Goal: Transaction & Acquisition: Purchase product/service

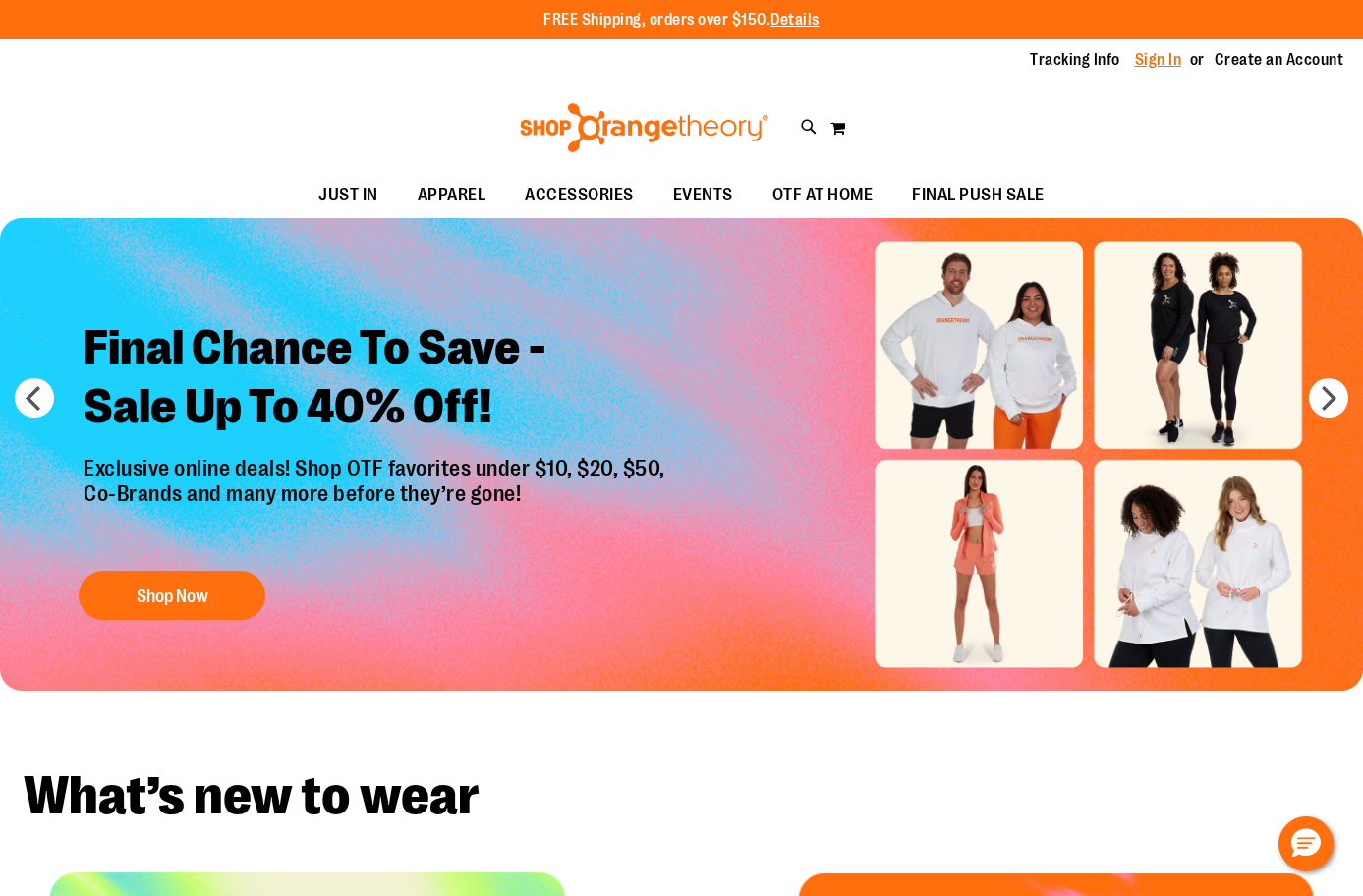
click at [1153, 68] on link "Sign In" at bounding box center [1159, 61] width 48 height 22
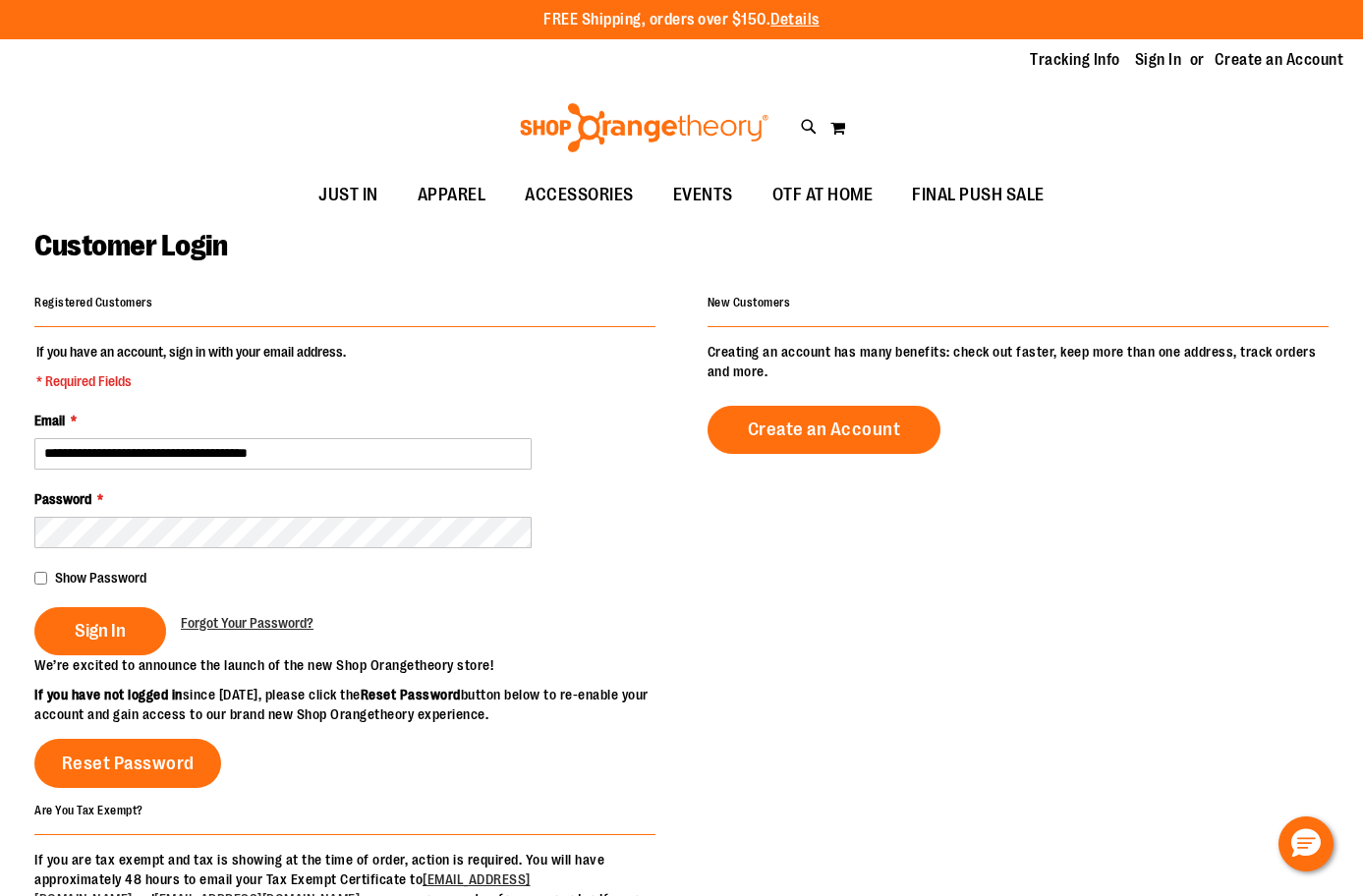
type input "**********"
click at [35, 607] on button "Sign In" at bounding box center [100, 631] width 132 height 49
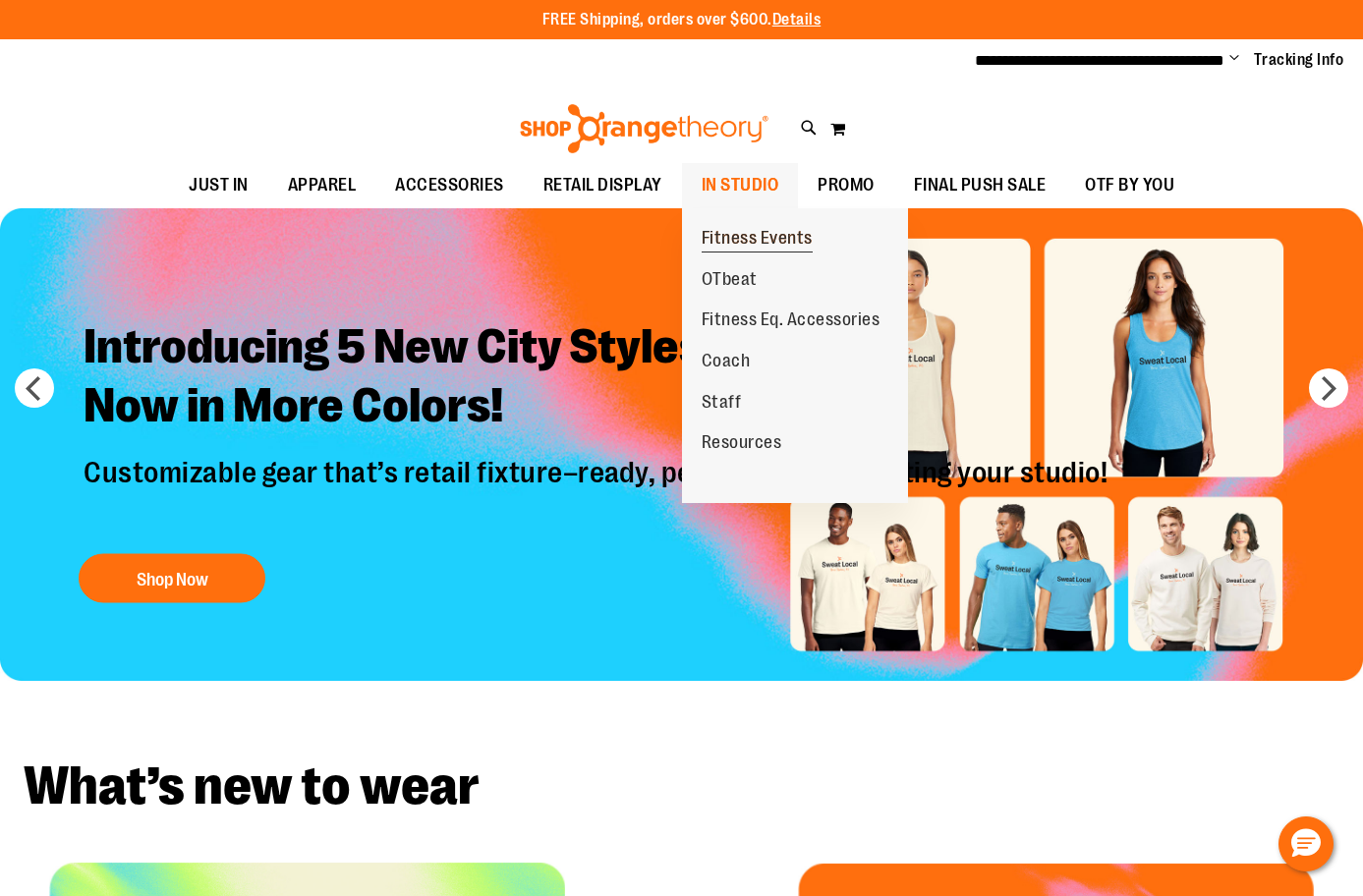
click at [781, 233] on span "Fitness Events" at bounding box center [757, 240] width 111 height 25
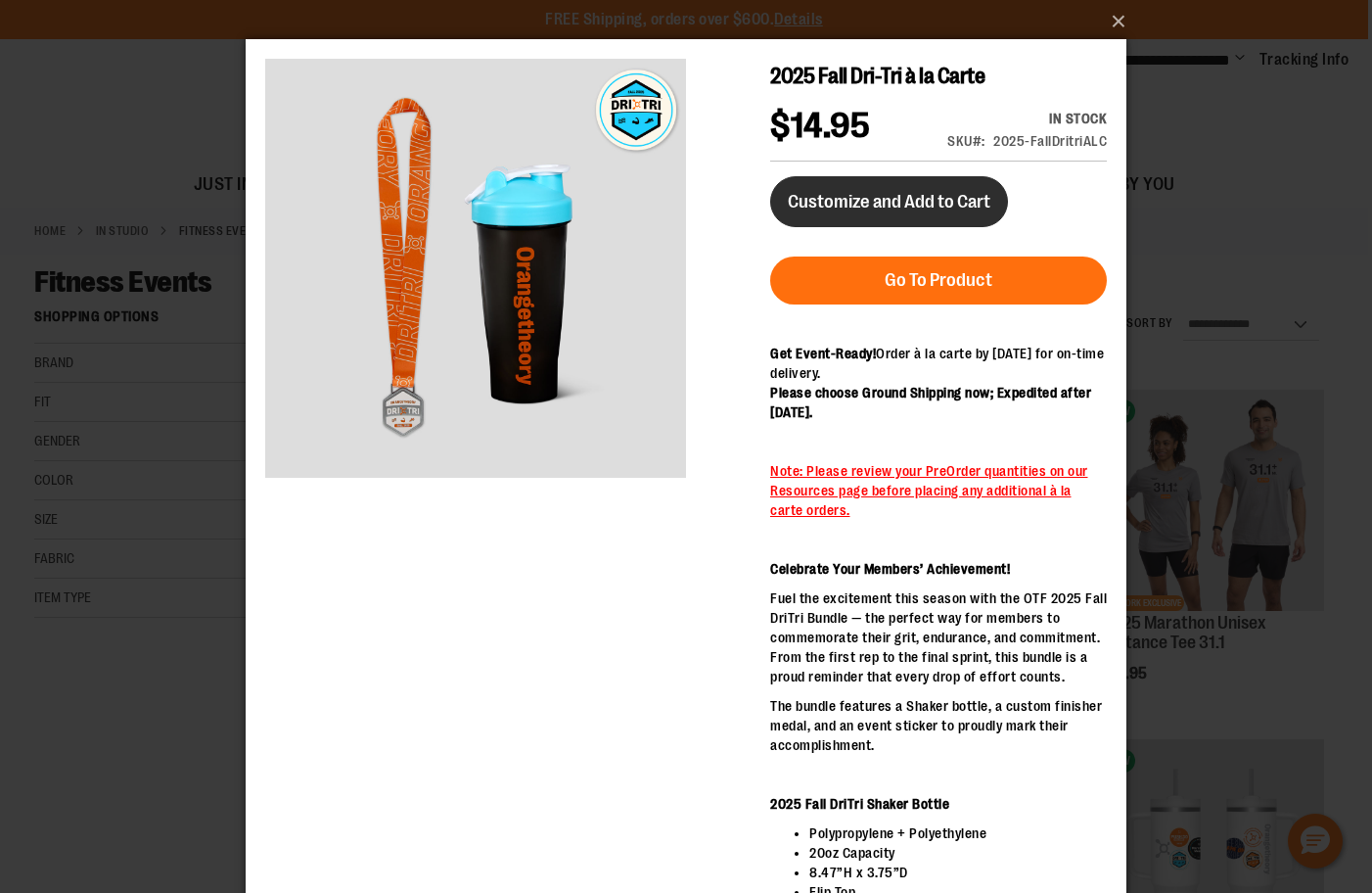
click at [855, 192] on span "Customize and Add to Cart" at bounding box center [889, 202] width 203 height 22
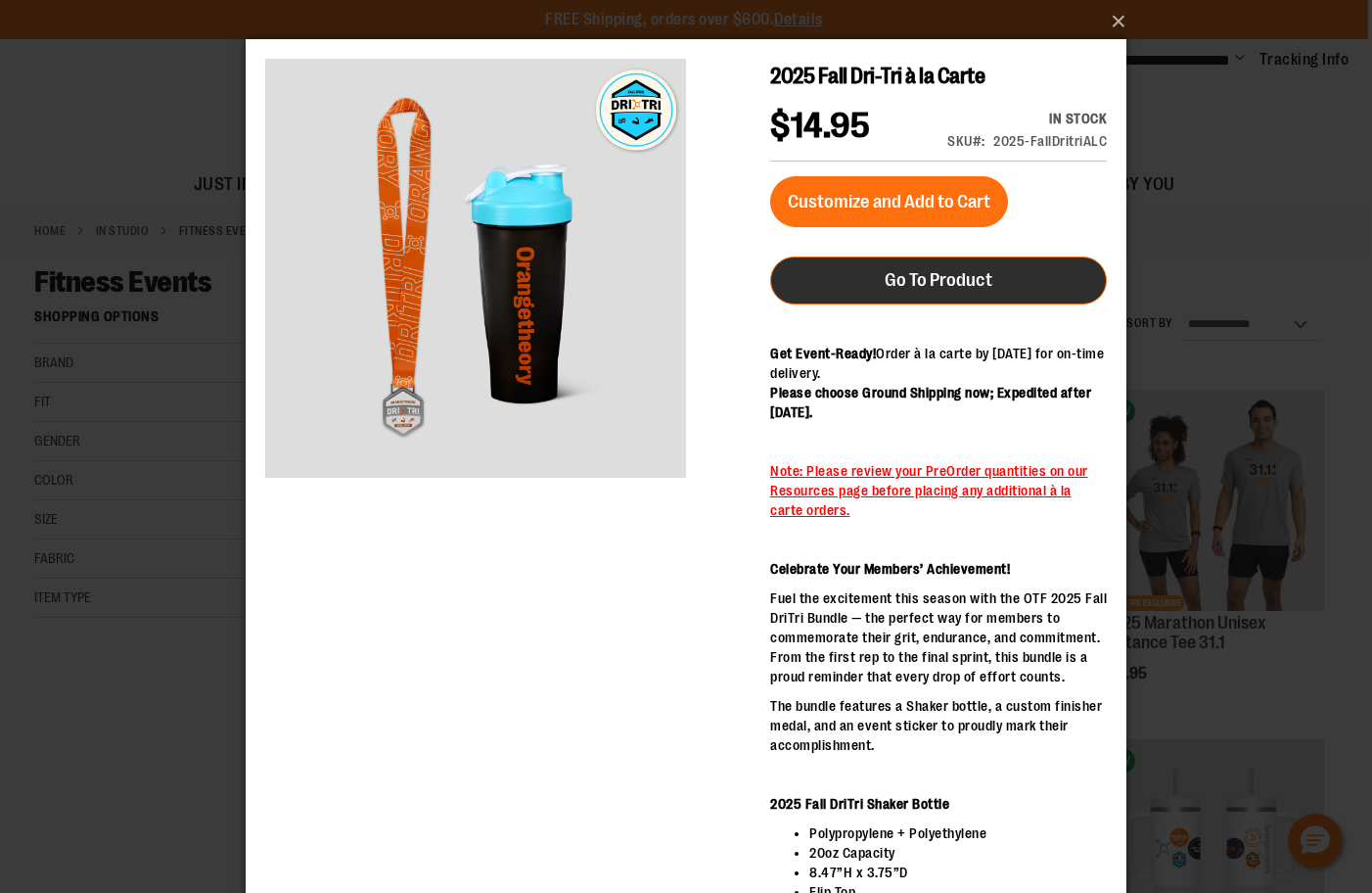
click at [907, 283] on span "Go To Product" at bounding box center [938, 280] width 108 height 22
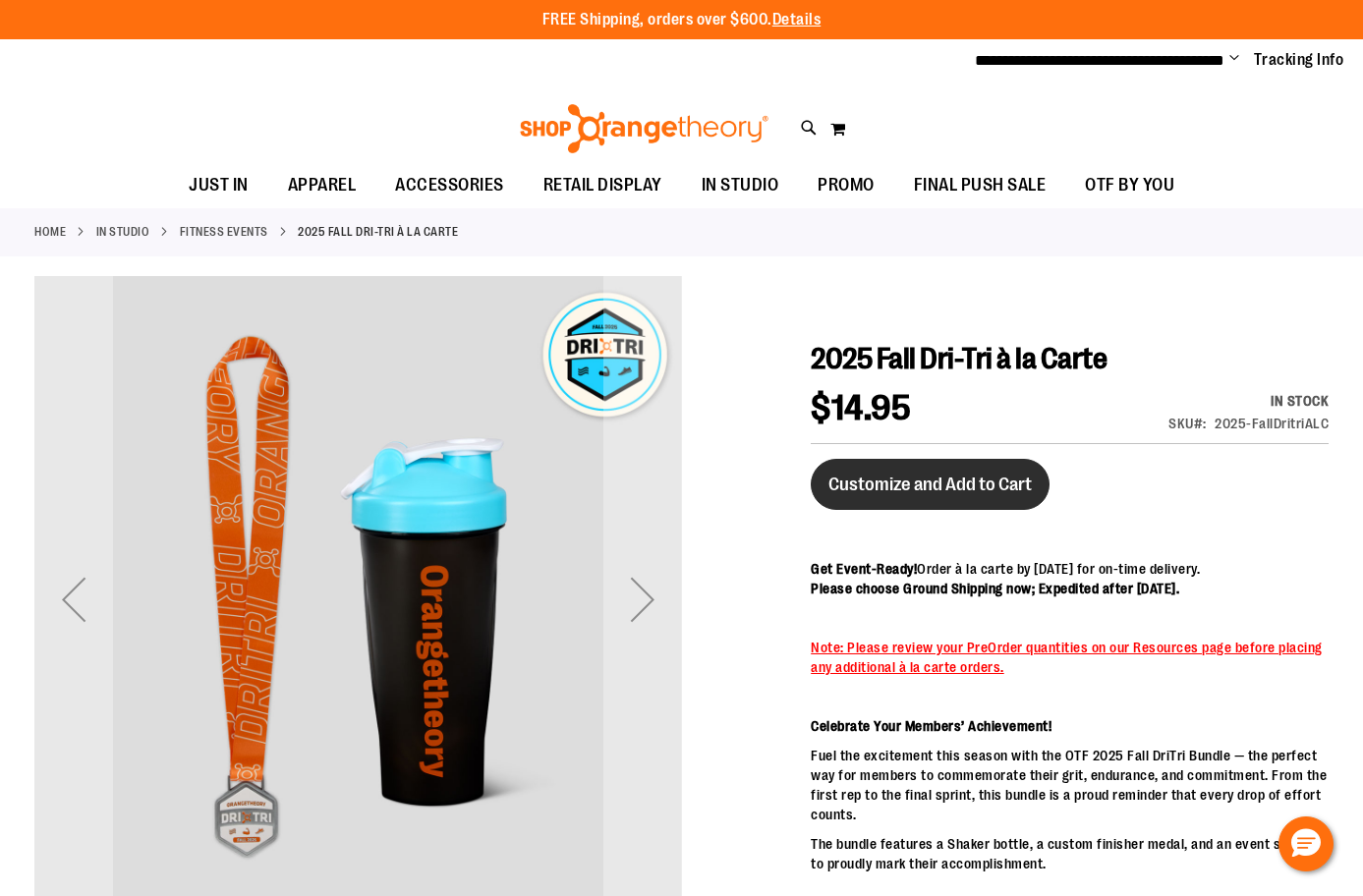
click at [999, 486] on span "Customize and Add to Cart" at bounding box center [930, 484] width 204 height 22
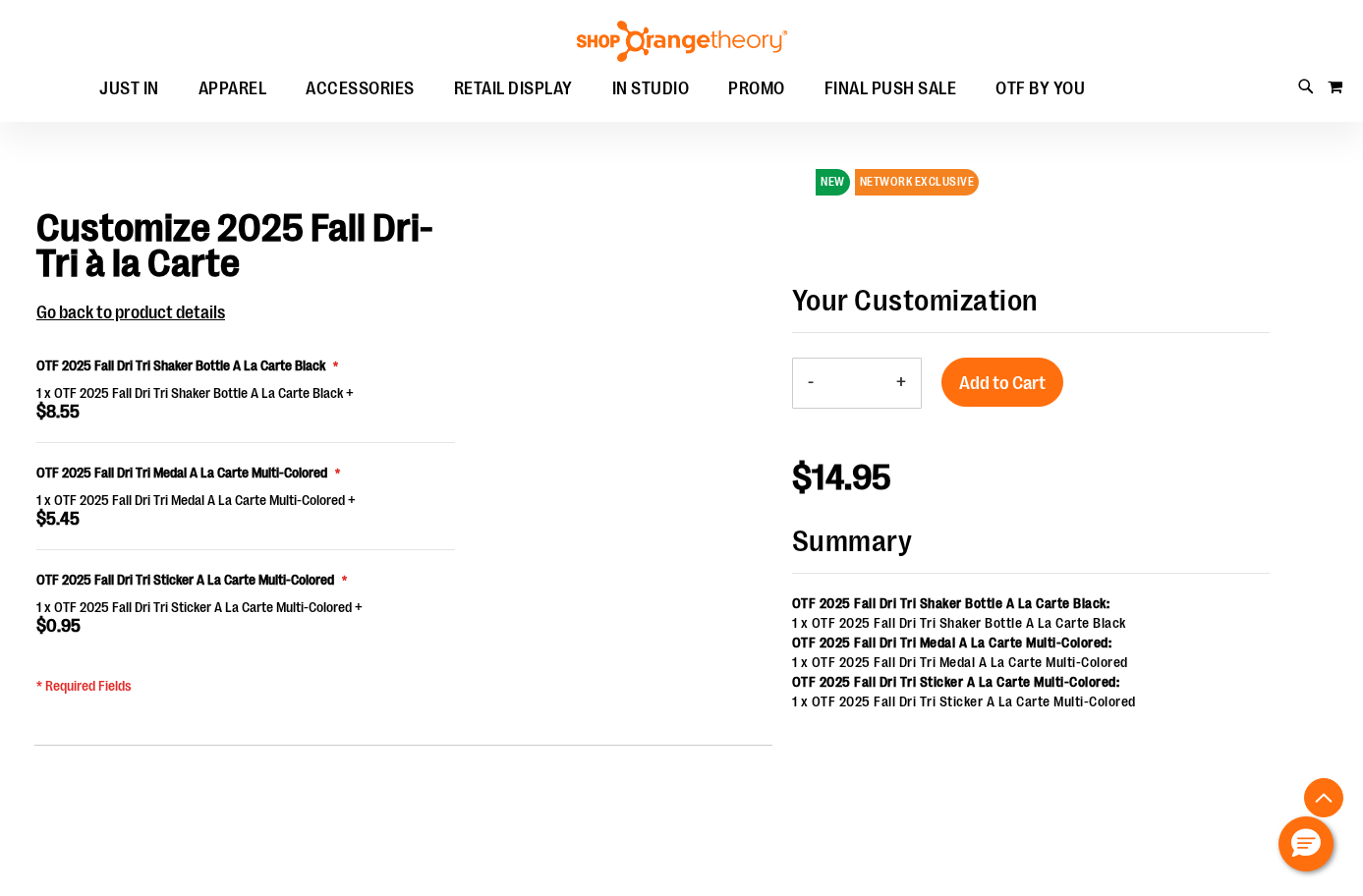
scroll to position [1089, 0]
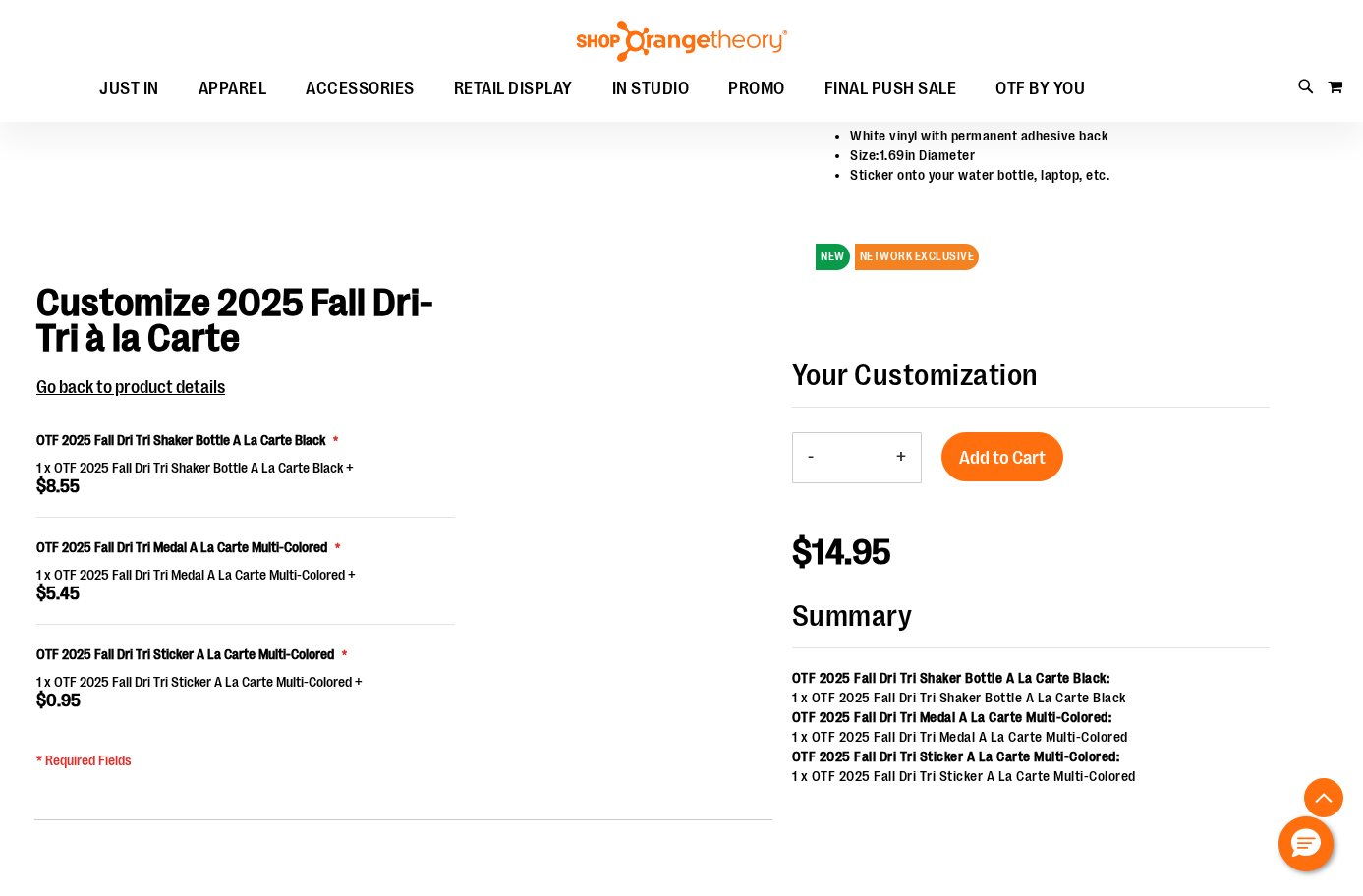
click at [905, 455] on button "+" at bounding box center [901, 458] width 40 height 50
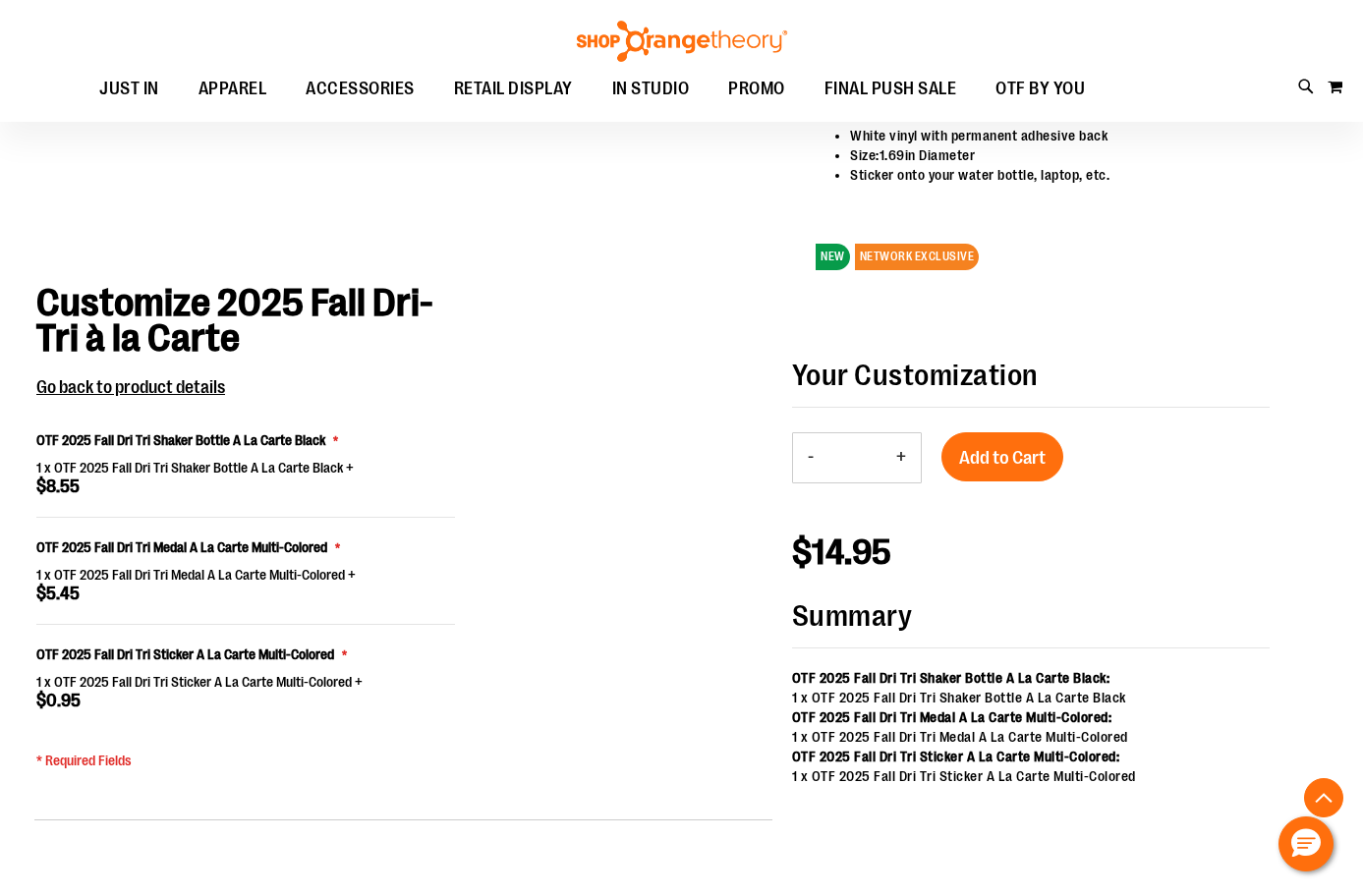
click at [905, 455] on button "+" at bounding box center [901, 458] width 40 height 50
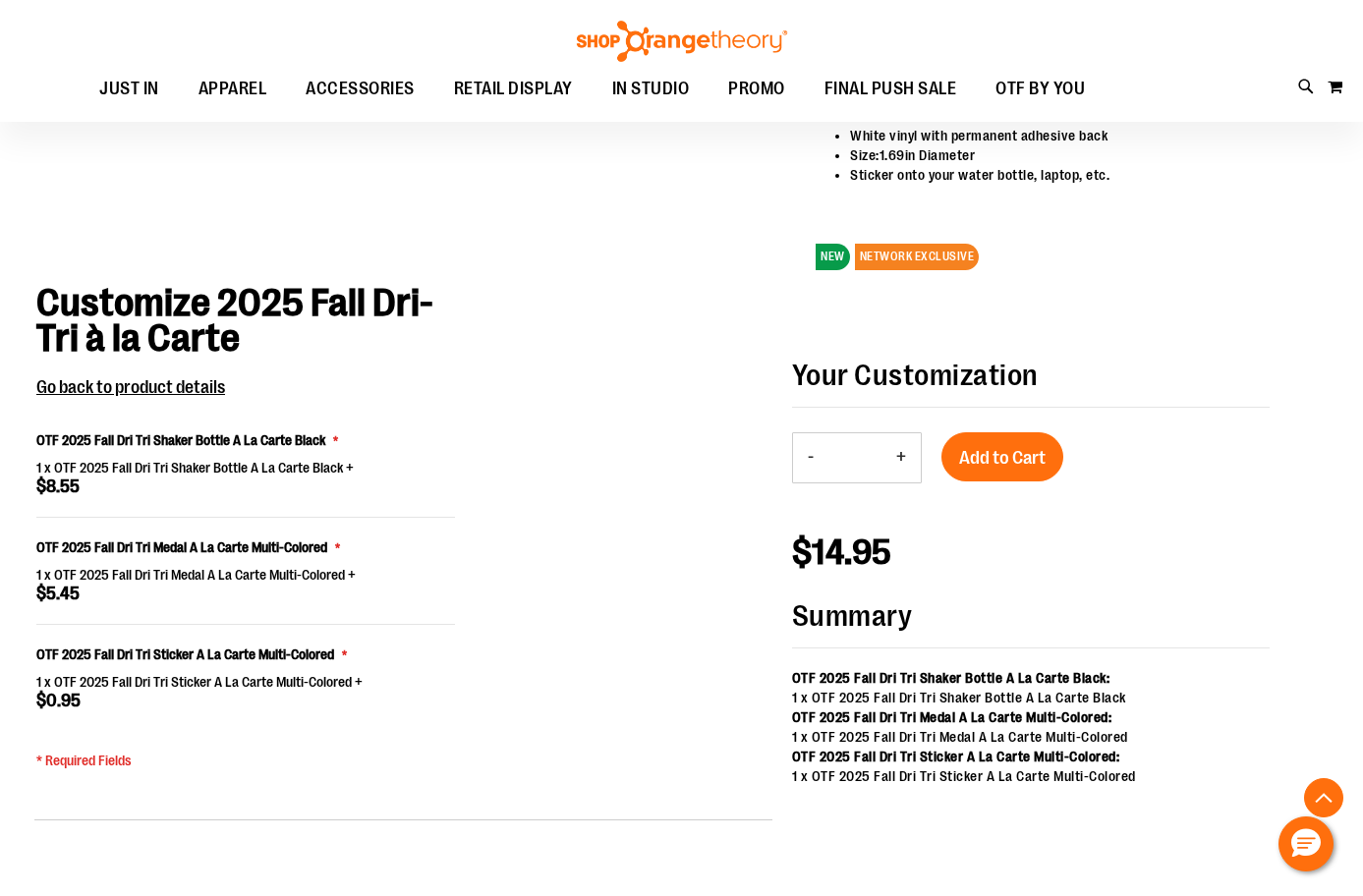
click at [905, 455] on button "+" at bounding box center [901, 458] width 40 height 50
type input "**"
click at [989, 455] on span "Add to Cart" at bounding box center [1002, 457] width 86 height 22
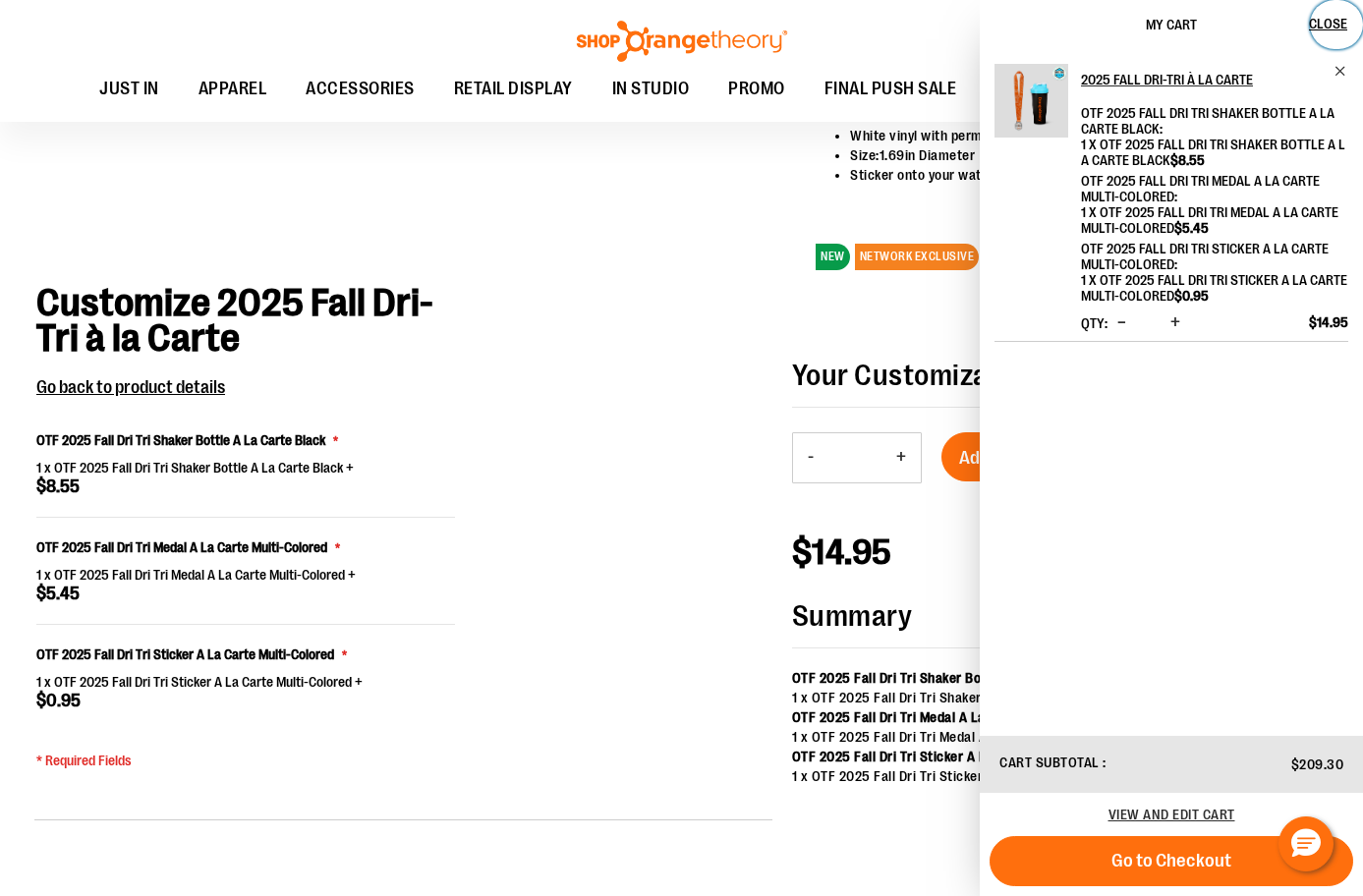
click at [1327, 26] on span "Close" at bounding box center [1328, 24] width 39 height 16
